Goal: Information Seeking & Learning: Learn about a topic

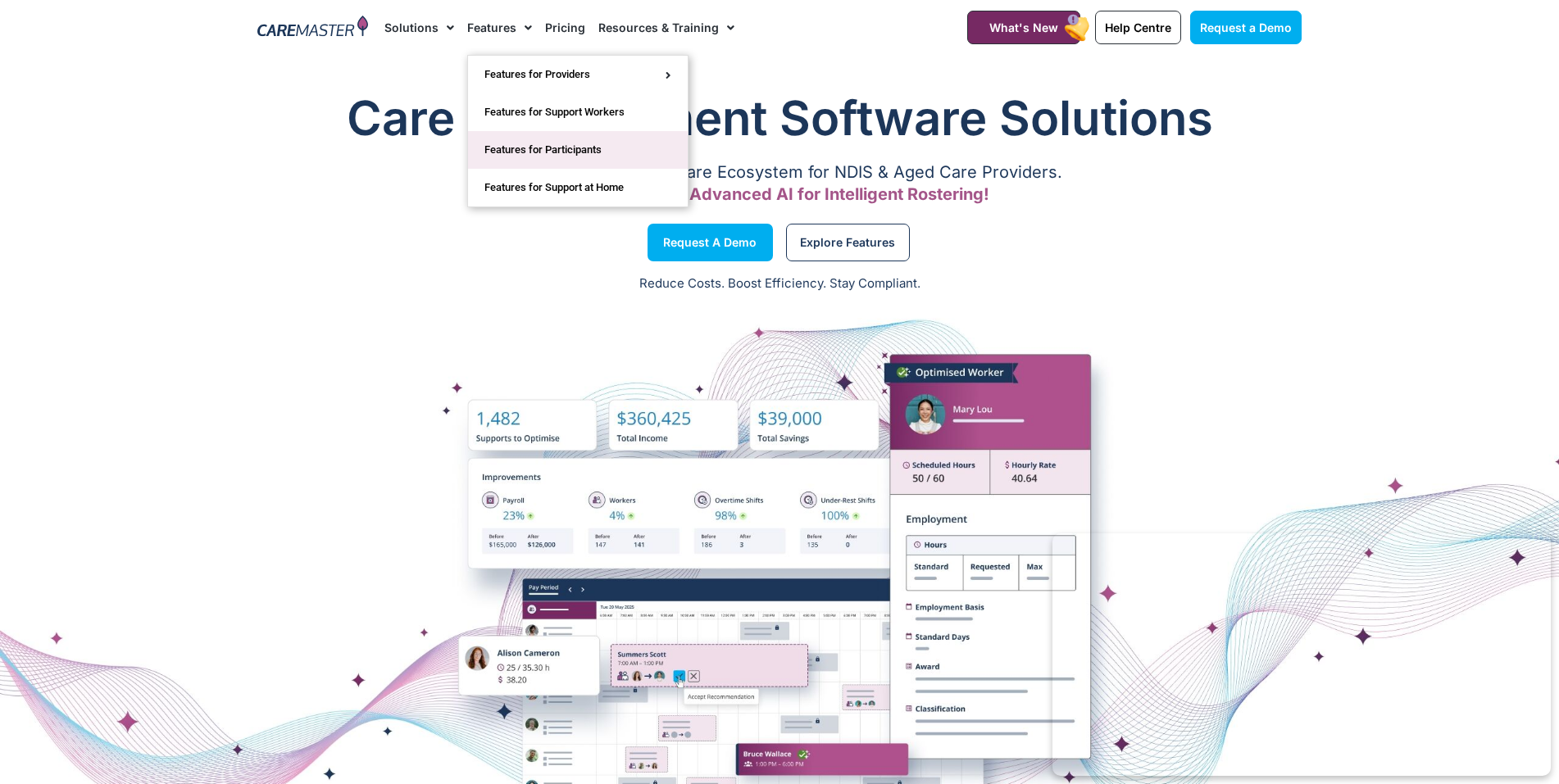
click at [527, 147] on link "Features for Participants" at bounding box center [578, 149] width 220 height 37
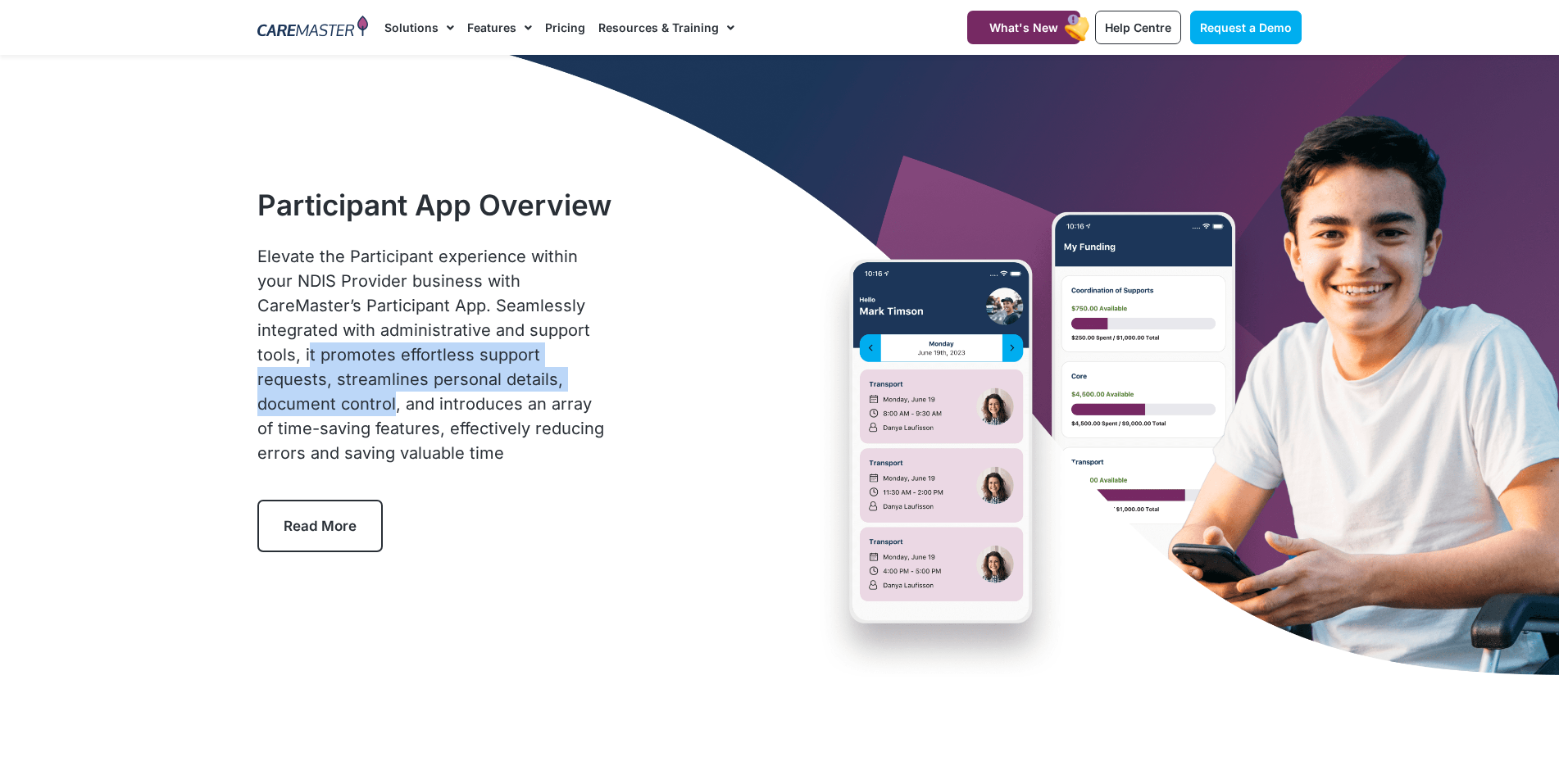
drag, startPoint x: 517, startPoint y: 331, endPoint x: 528, endPoint y: 372, distance: 42.4
click at [528, 372] on span "Elevate the Participant experience within your NDIS Provider business with Care…" at bounding box center [431, 355] width 347 height 216
copy span "t promotes effortless support requests, streamlines personal details, document …"
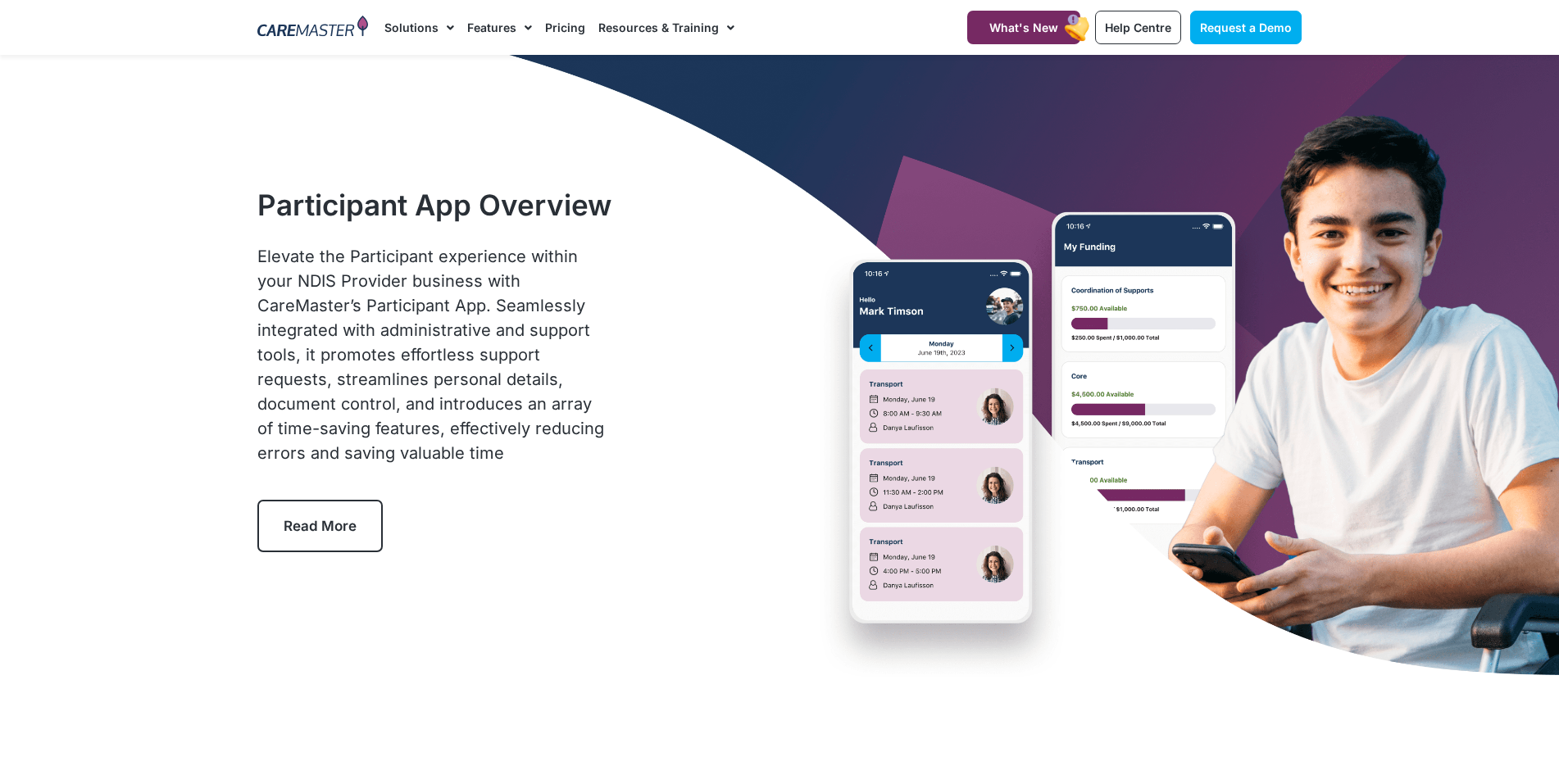
click at [676, 446] on div "Participant App Overview Elevate the Participant experience within your NDIS Pr…" at bounding box center [779, 369] width 1060 height 629
click at [1125, 22] on span "Help Centre" at bounding box center [1137, 27] width 66 height 13
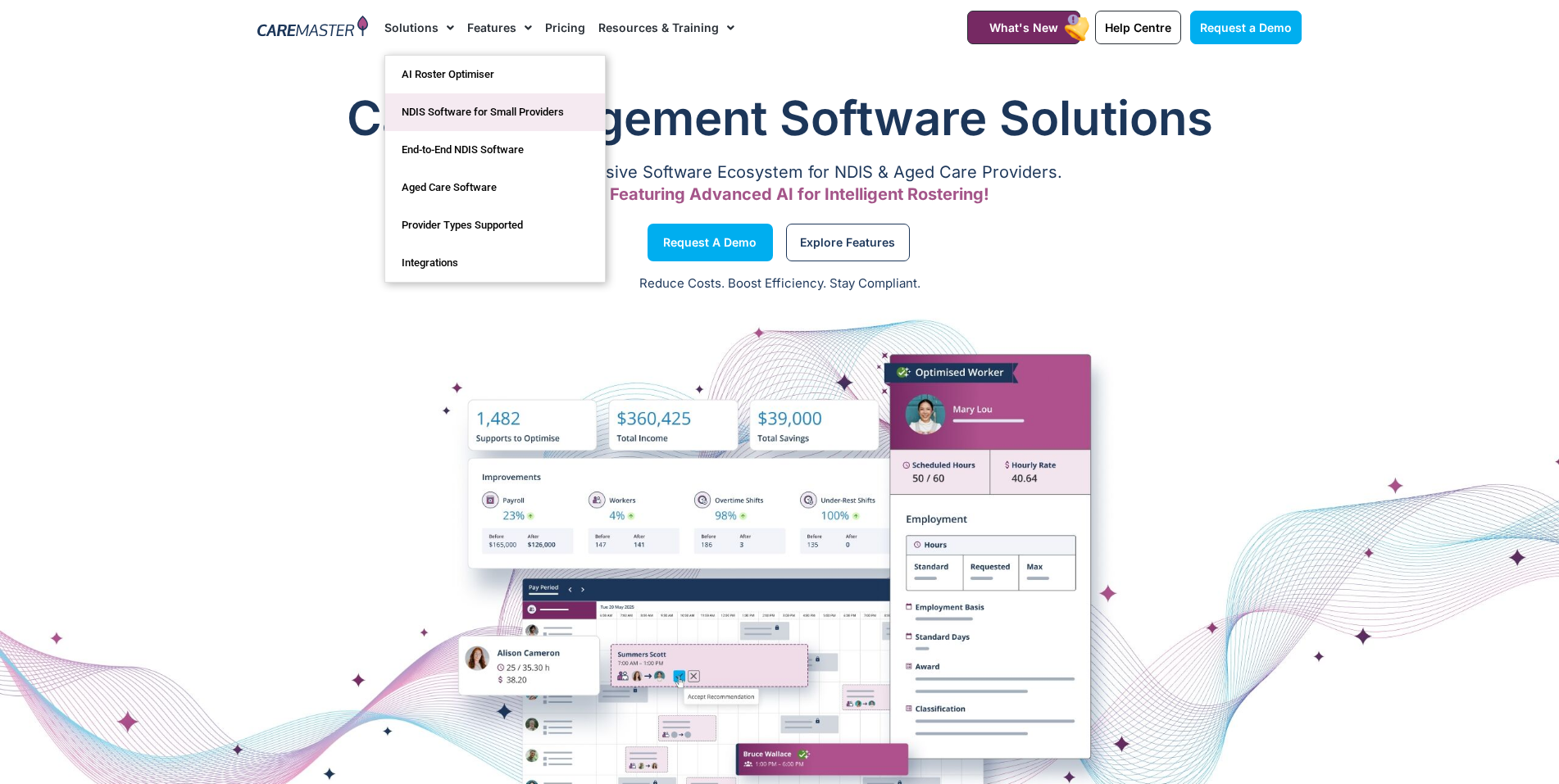
click at [464, 105] on link "NDIS Software for Small Providers" at bounding box center [495, 111] width 220 height 37
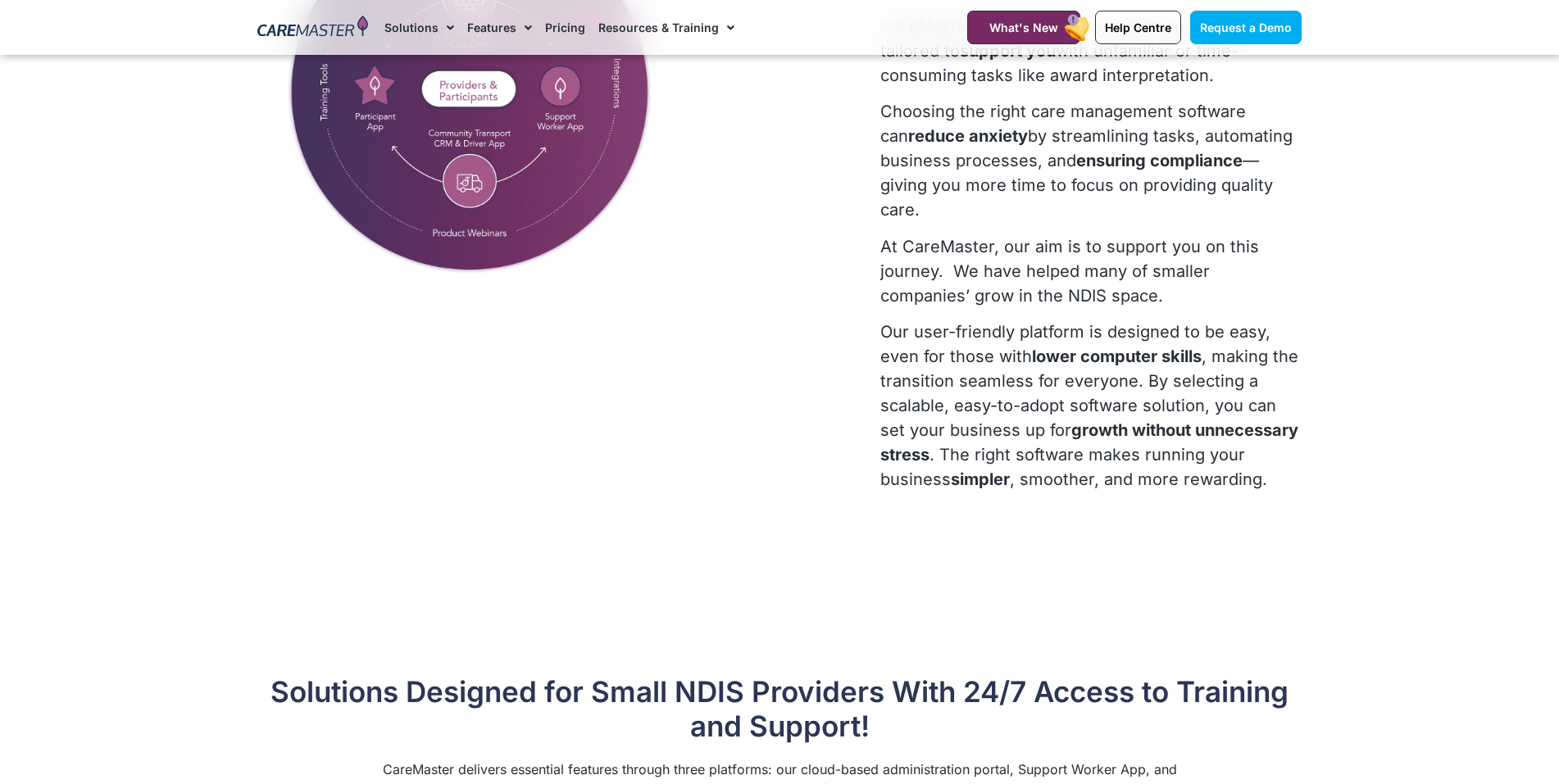
scroll to position [1527, 0]
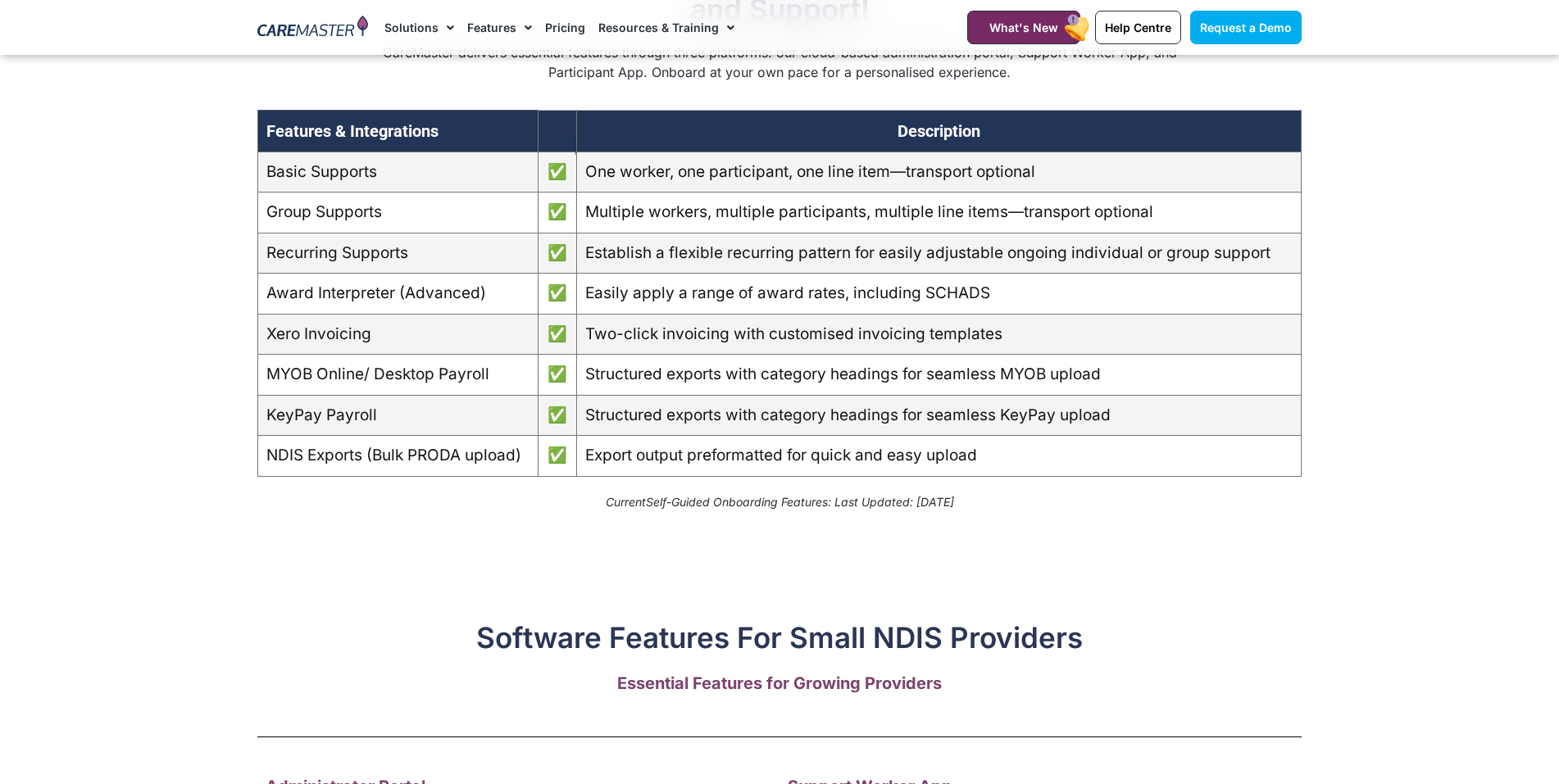
click at [196, 480] on section "Solutions Designed for Small NDIS Providers With 24/7 Access to Training and Su…" at bounding box center [780, 239] width 1559 height 581
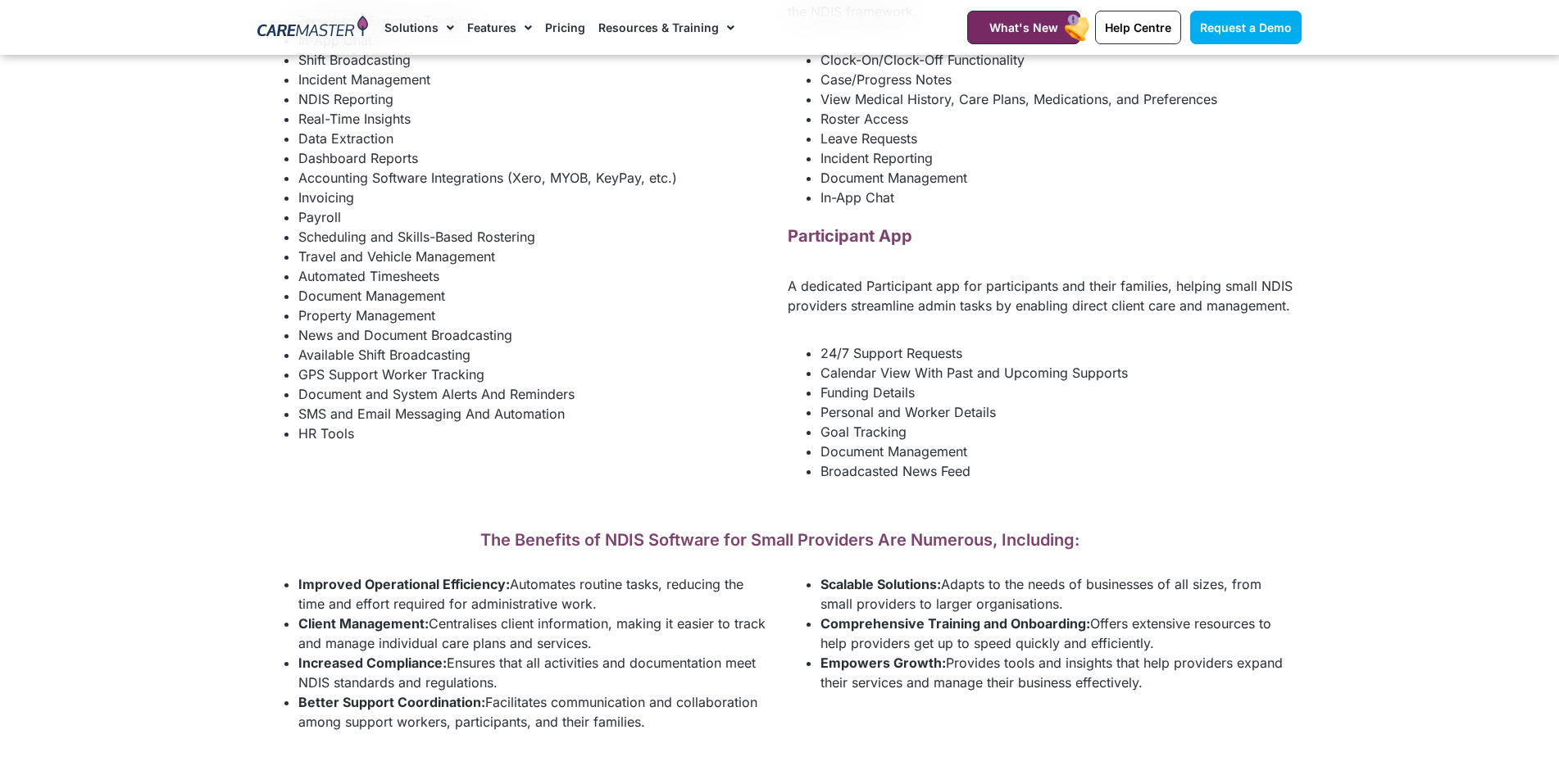
click at [1051, 461] on li "Document Management" at bounding box center [1056, 452] width 473 height 19
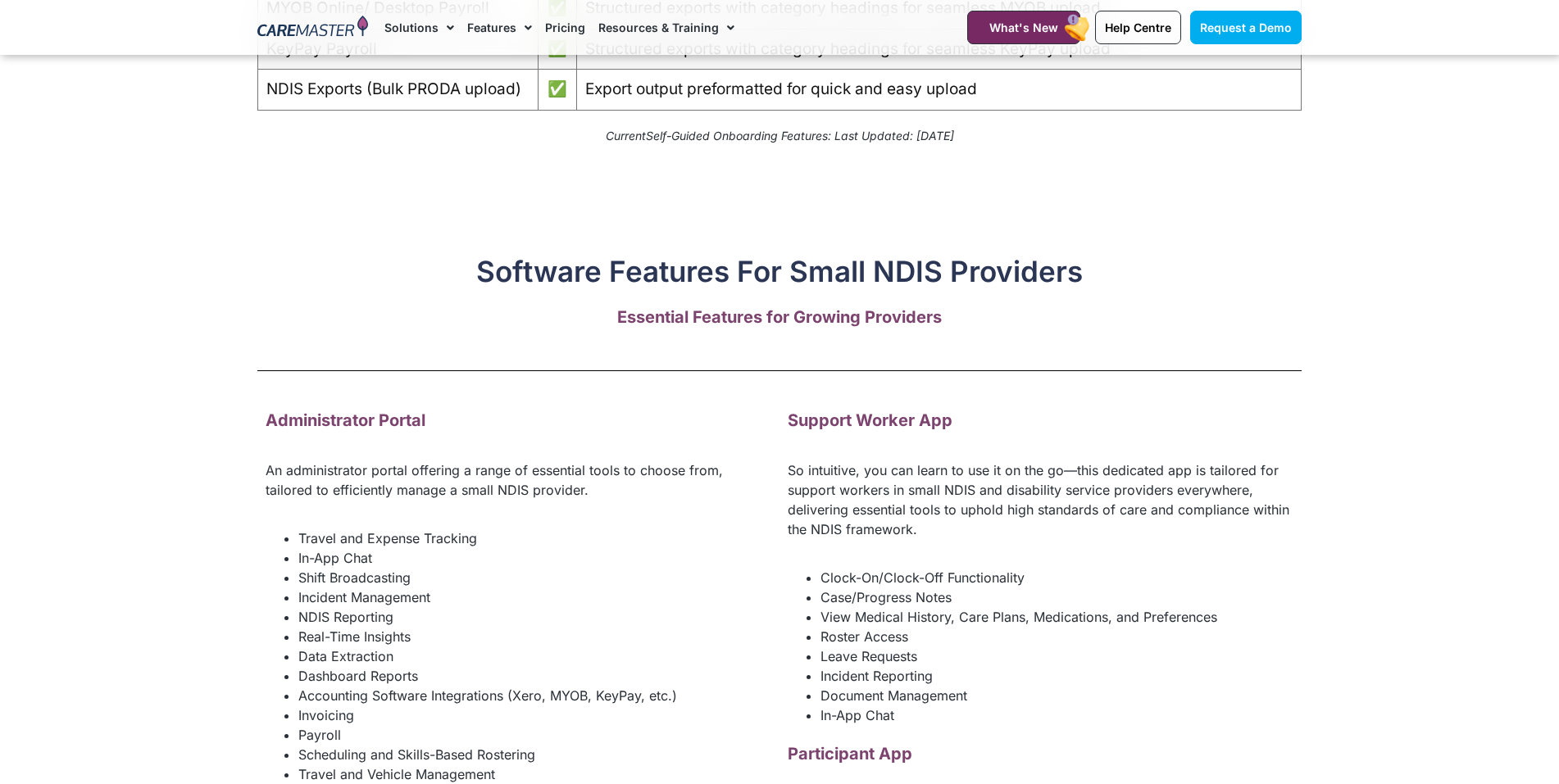
scroll to position [992, 0]
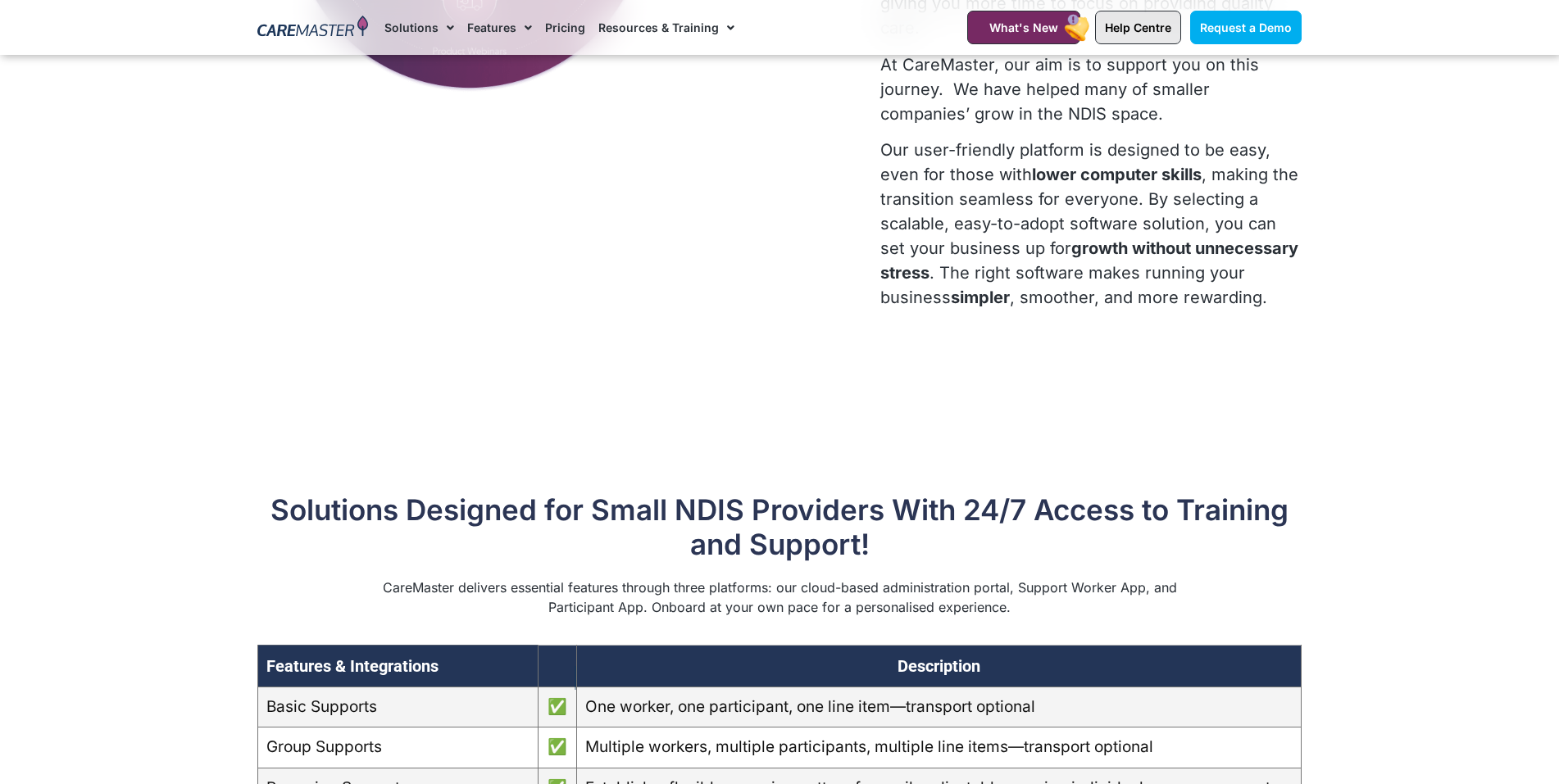
click at [1124, 22] on span "Help Centre" at bounding box center [1137, 27] width 66 height 13
click at [1141, 32] on span "Help Centre" at bounding box center [1137, 27] width 66 height 13
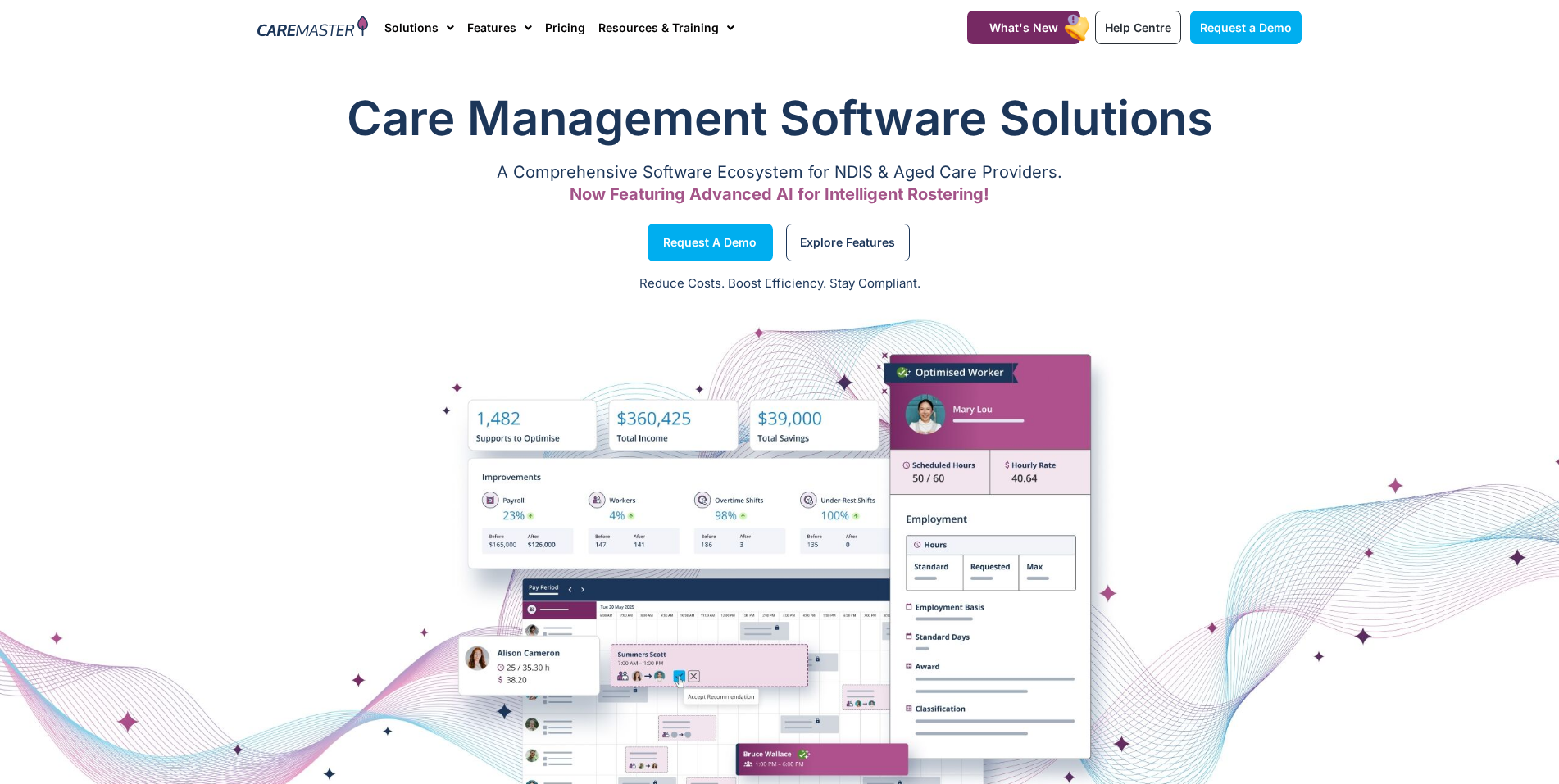
click at [836, 140] on h1 "Care Management Software Solutions" at bounding box center [780, 118] width 1044 height 65
